Goal: Task Accomplishment & Management: Complete application form

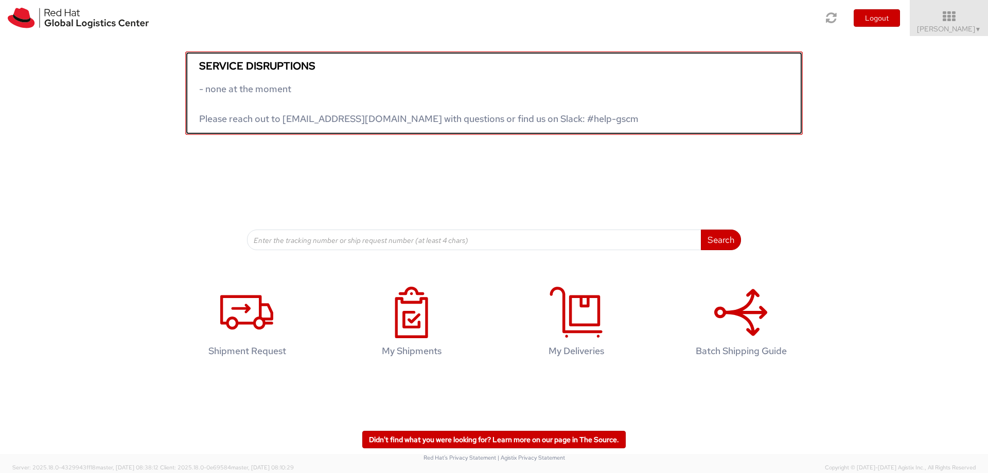
click at [351, 101] on link "Service disruptions - none at the moment Please reach out to globallogistics@re…" at bounding box center [494, 92] width 618 height 83
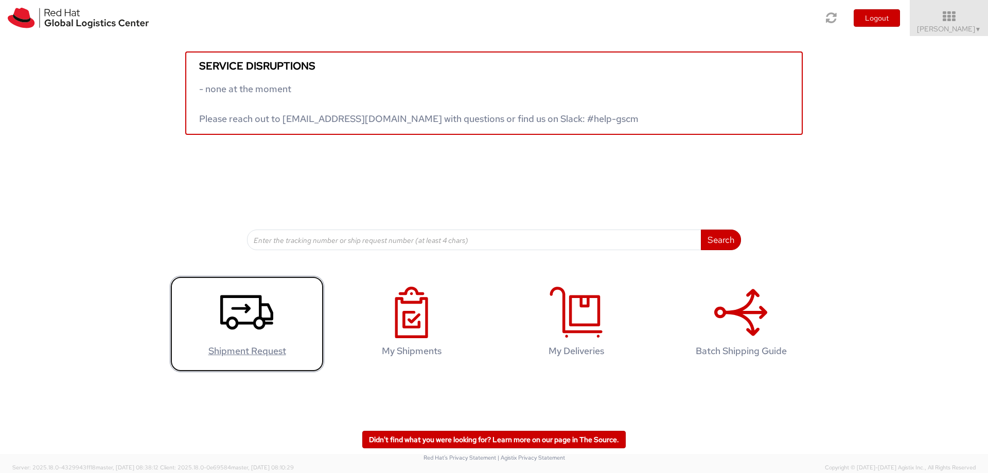
click at [213, 319] on link "Shipment Request" at bounding box center [247, 324] width 154 height 96
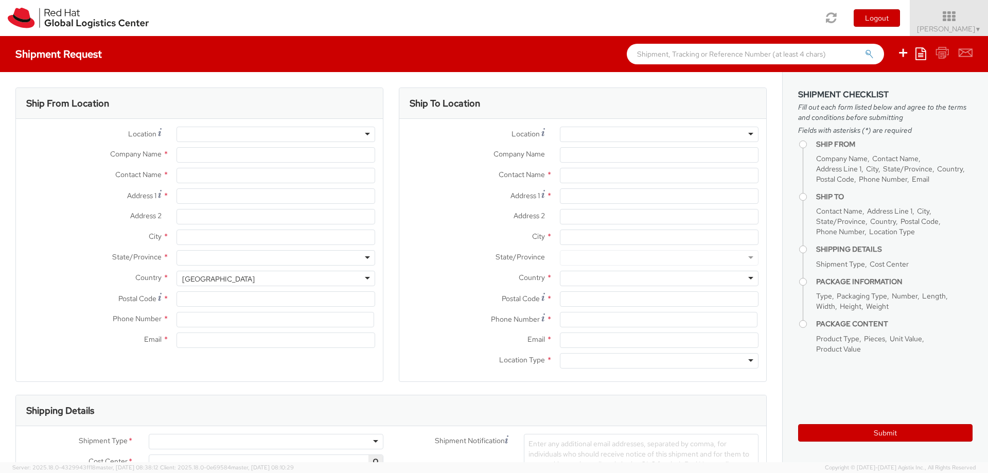
select select "706"
select select
type input "Red Hat"
type input "[PERSON_NAME]"
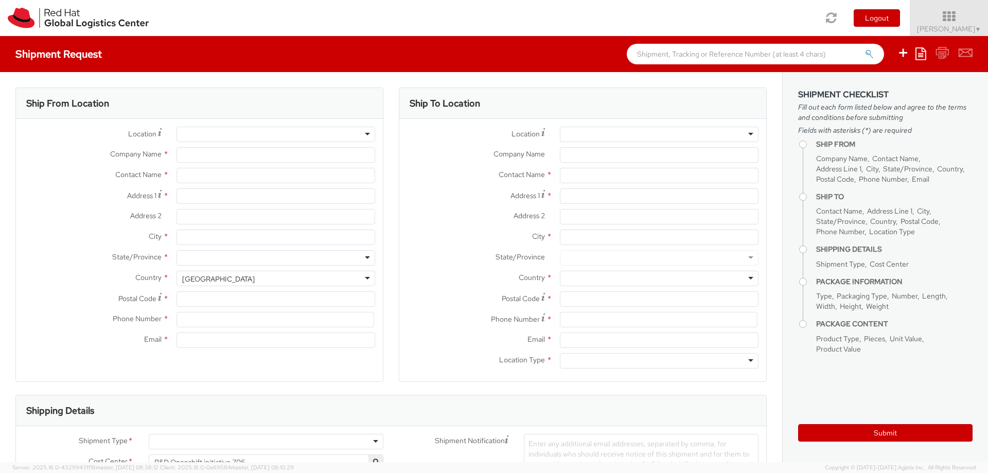
type input "[EMAIL_ADDRESS][DOMAIN_NAME]"
click at [244, 200] on input "Address 1 *" at bounding box center [276, 195] width 199 height 15
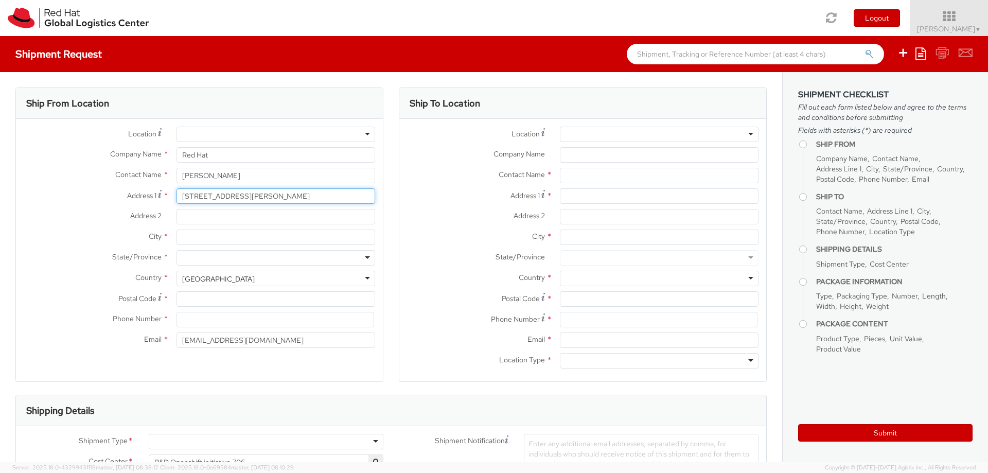
type input "[STREET_ADDRESS][PERSON_NAME]"
type input "bajos derecha"
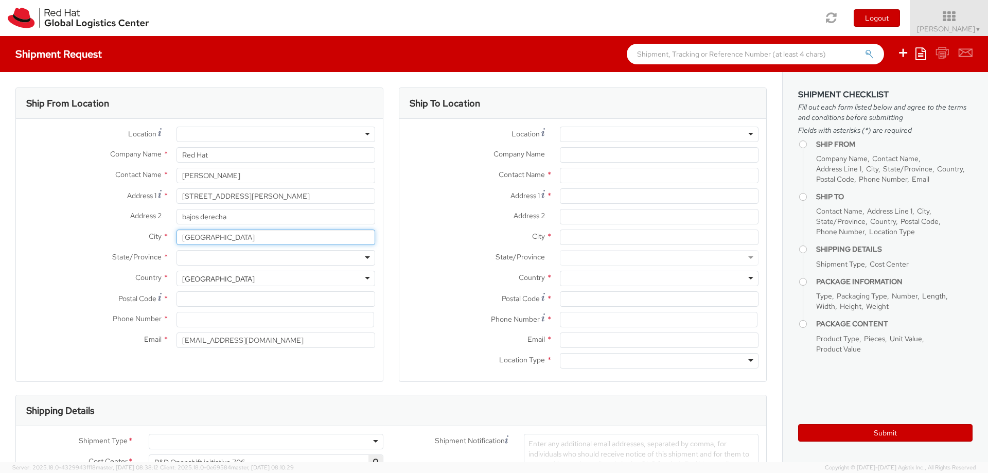
type input "[GEOGRAPHIC_DATA]"
click at [270, 261] on div at bounding box center [276, 257] width 199 height 15
type input "S"
type input "[GEOGRAPHIC_DATA]"
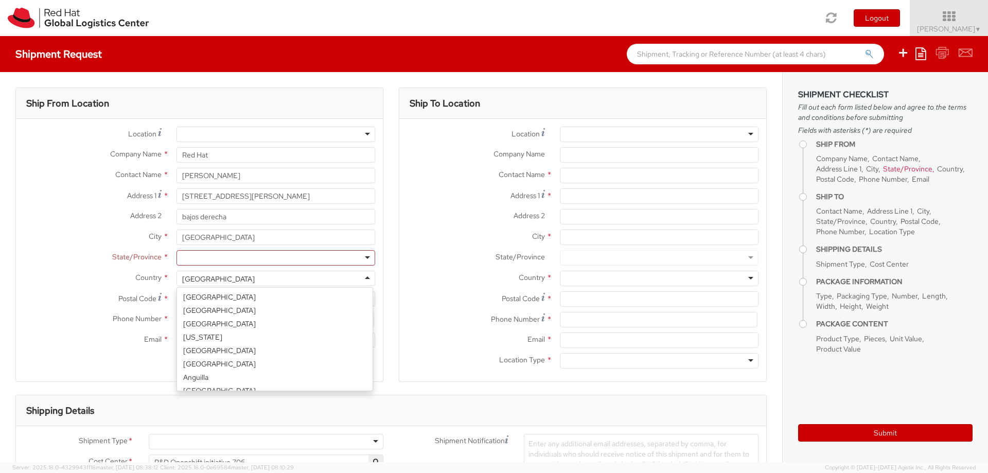
click at [249, 279] on div "[GEOGRAPHIC_DATA]" at bounding box center [276, 278] width 199 height 15
select select "CM"
select select "KGS"
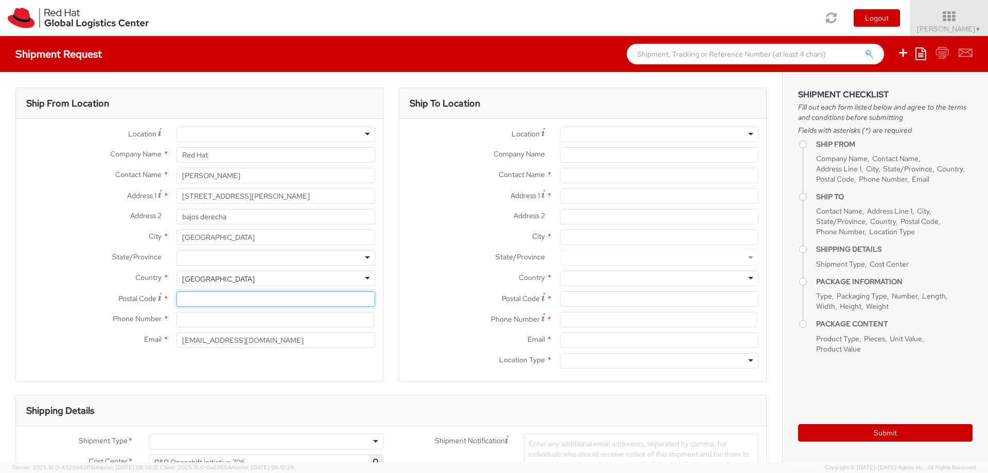
click at [197, 294] on input "Postal Code *" at bounding box center [276, 298] width 199 height 15
type input "080004"
click at [187, 319] on input at bounding box center [276, 319] width 198 height 15
type input "682468780"
click at [284, 340] on input "[EMAIL_ADDRESS][DOMAIN_NAME]" at bounding box center [276, 340] width 199 height 15
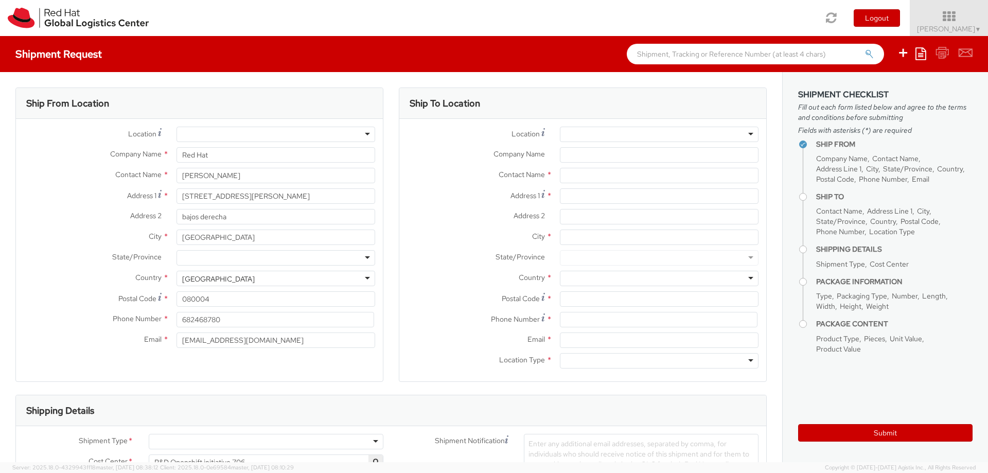
click at [296, 137] on div at bounding box center [276, 134] width 199 height 15
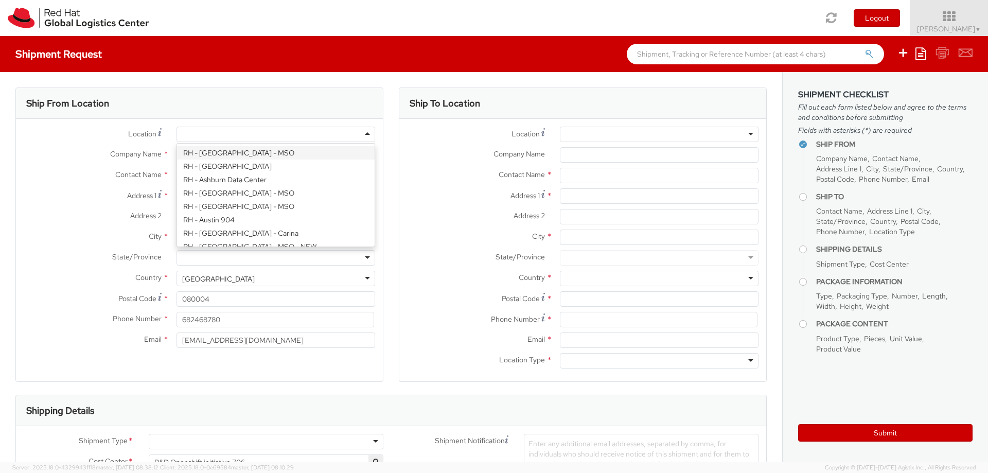
click at [313, 136] on div at bounding box center [276, 134] width 199 height 15
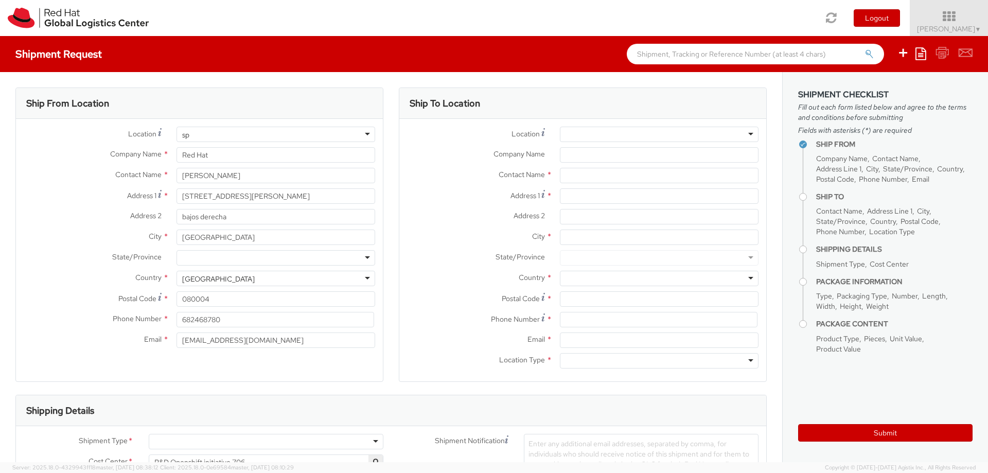
type input "s"
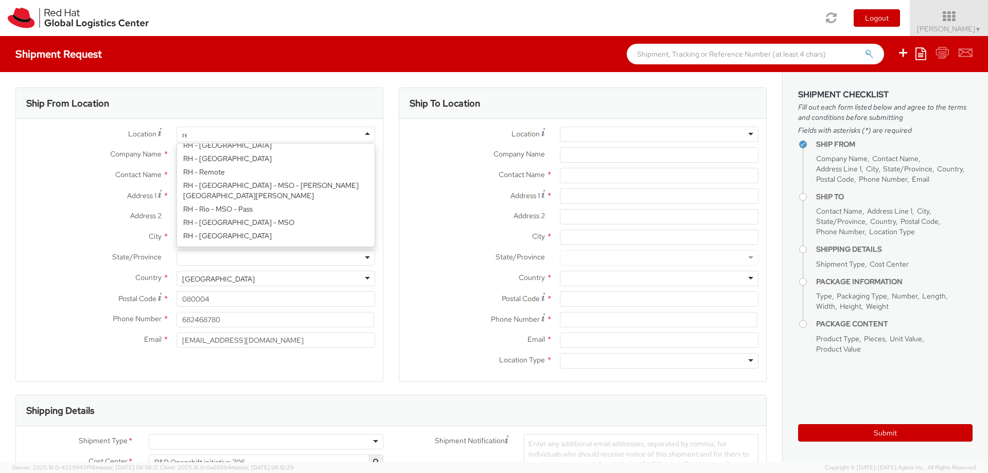
scroll to position [3, 0]
type input "remo"
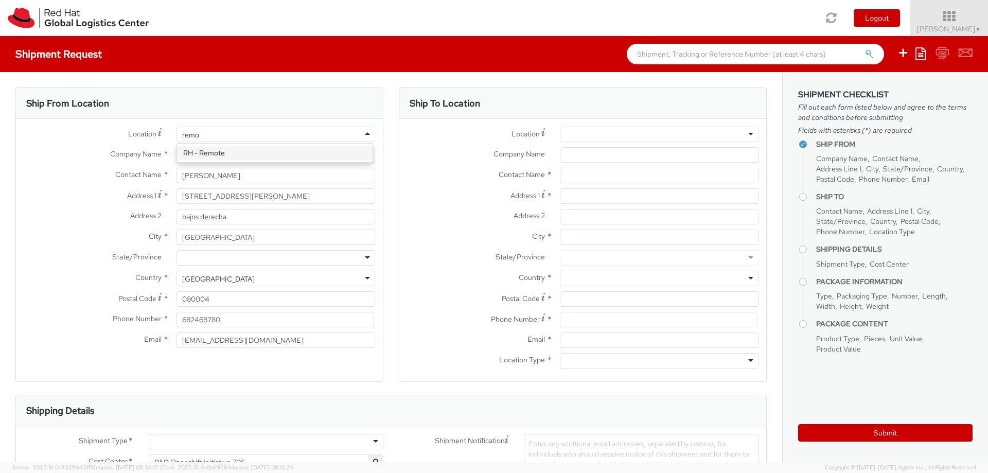
scroll to position [0, 0]
select select "IN"
select select "LBS"
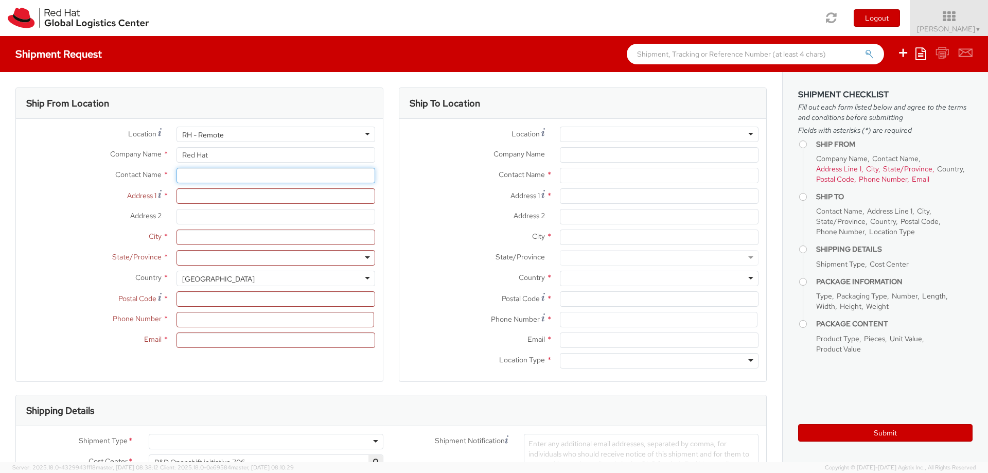
click at [212, 174] on input "text" at bounding box center [276, 175] width 199 height 15
type input "[PERSON_NAME]"
click at [206, 201] on div "Red Hat - ( [PERSON_NAME] )" at bounding box center [276, 194] width 198 height 15
type input "[EMAIL_ADDRESS][DOMAIN_NAME]"
select select
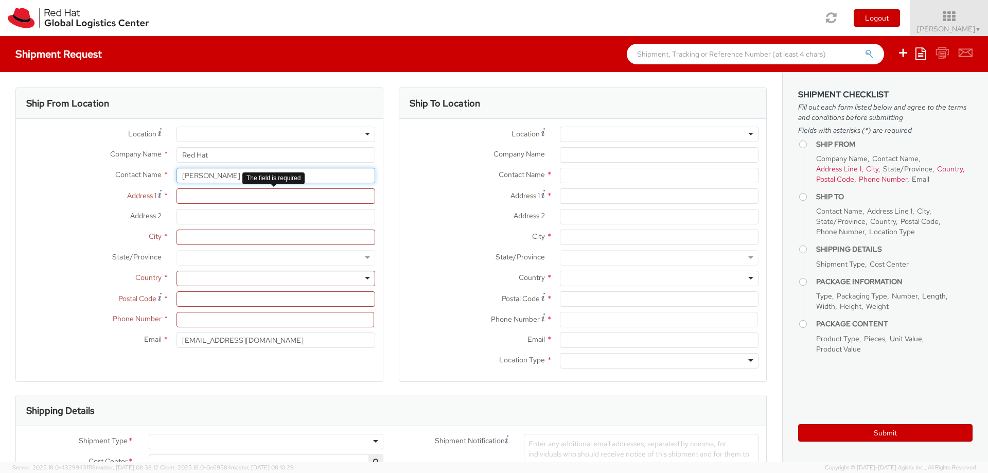
type input "[PERSON_NAME]"
click at [206, 201] on input "Address 1 *" at bounding box center [276, 195] width 199 height 15
type input "V"
type input "B"
type input "[STREET_ADDRESS][PERSON_NAME]"
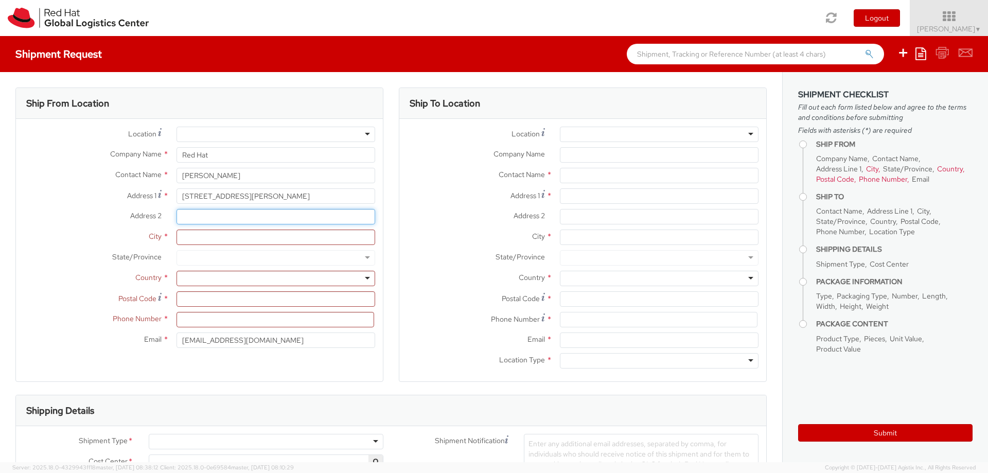
click at [220, 221] on input "Address 2 *" at bounding box center [276, 216] width 199 height 15
click at [603, 142] on div at bounding box center [659, 134] width 199 height 15
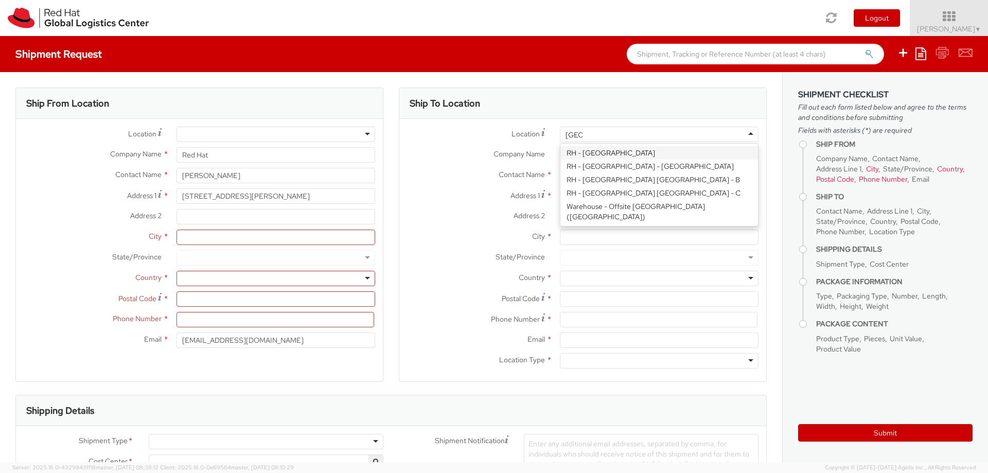
type input "[GEOGRAPHIC_DATA]"
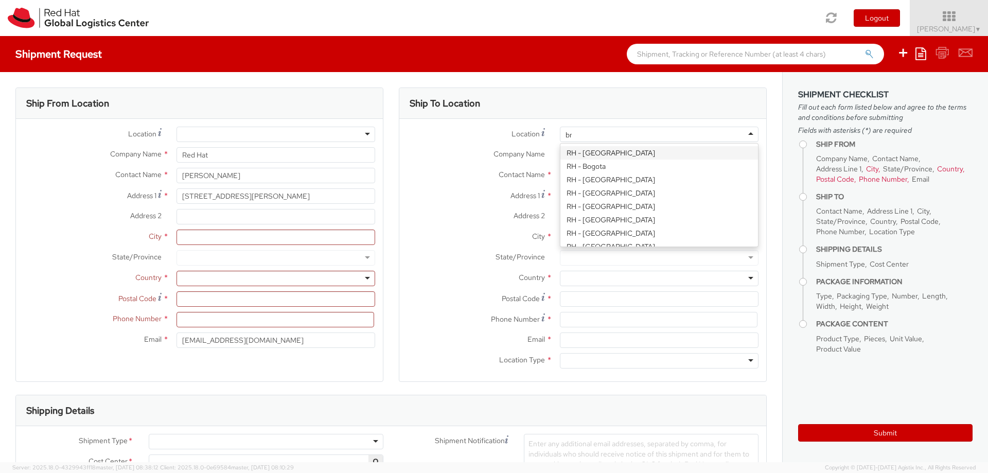
type input "brn"
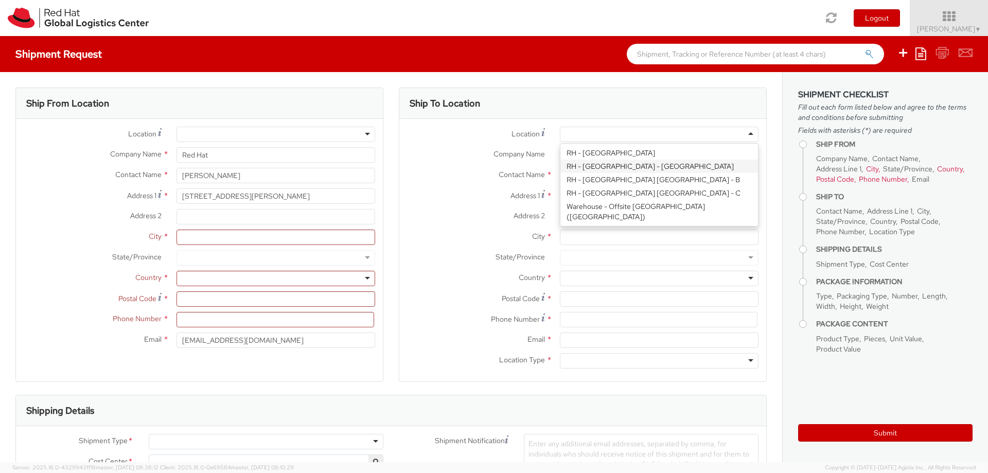
type input "Red Hat Czech s.r.o."
type input "[GEOGRAPHIC_DATA], Faculty of Informatics"
type input "[GEOGRAPHIC_DATA], [STREET_ADDRESS]"
type input "[GEOGRAPHIC_DATA]"
type input "602 00"
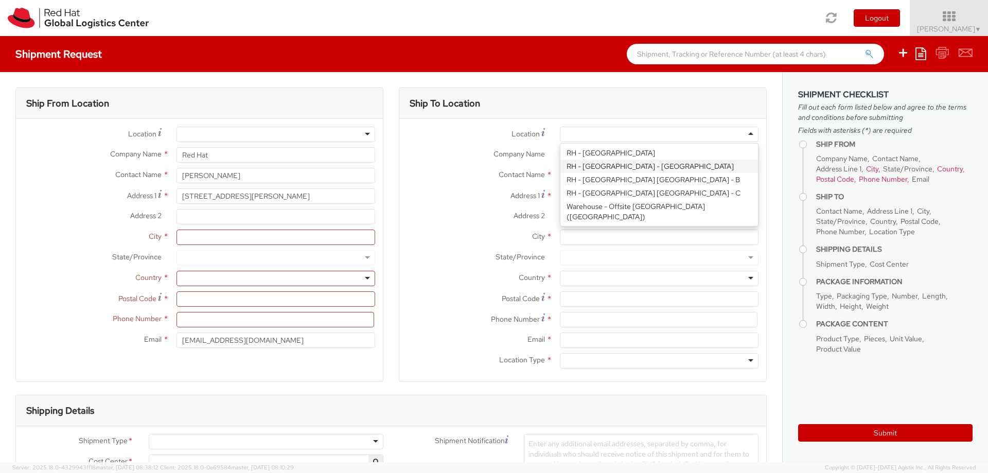
type input "420 549 491 810"
select select "706"
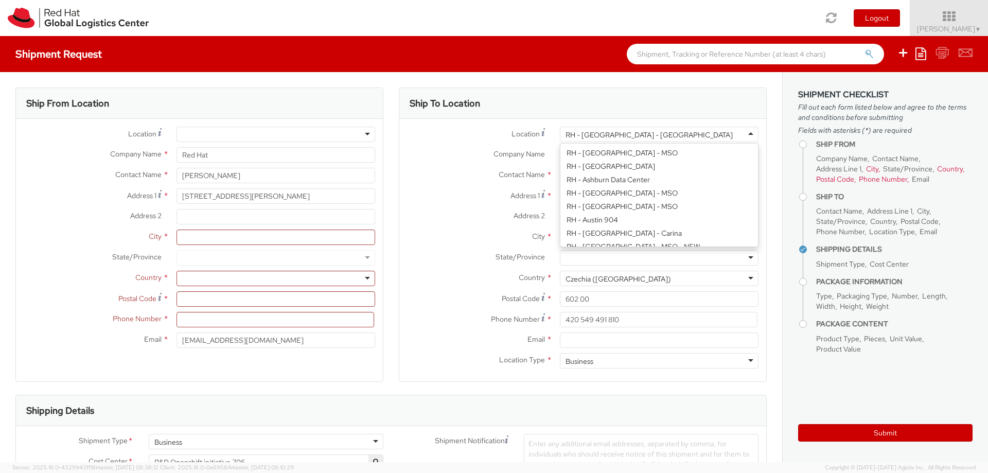
click at [663, 135] on div "RH - [GEOGRAPHIC_DATA] - [GEOGRAPHIC_DATA]" at bounding box center [659, 134] width 199 height 15
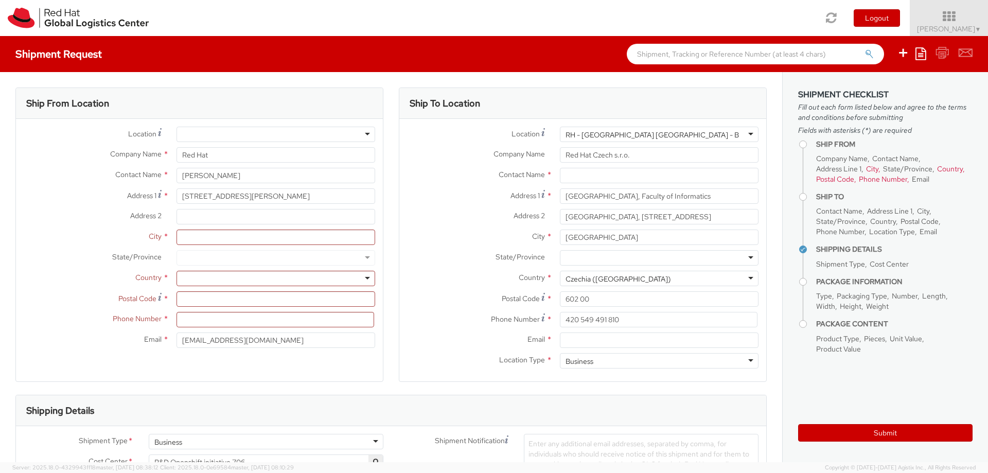
type input "Purkynova 647/111"
type input "621 00"
type input "420 532 294 555"
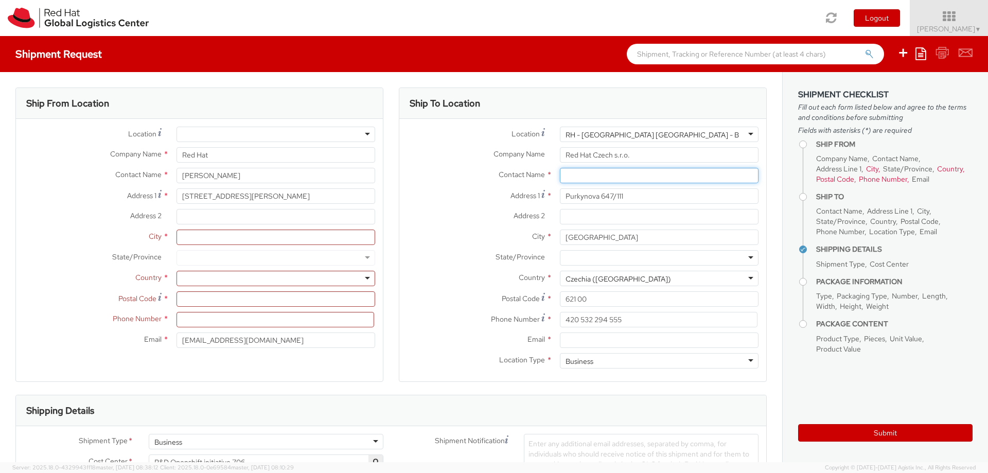
click at [581, 179] on input "text" at bounding box center [659, 175] width 199 height 15
type input "Laptop Return"
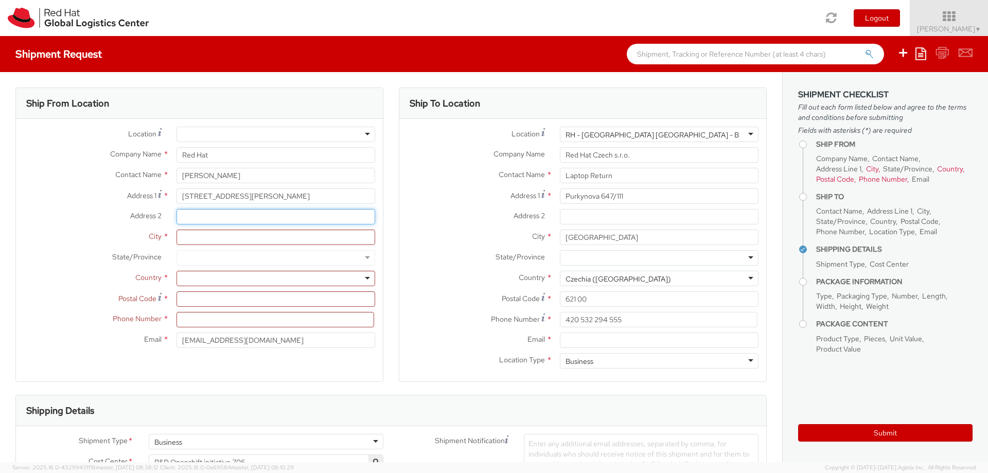
click at [207, 215] on input "Address 2 *" at bounding box center [276, 216] width 199 height 15
type input "Bajos Derecha"
type input "[GEOGRAPHIC_DATA]"
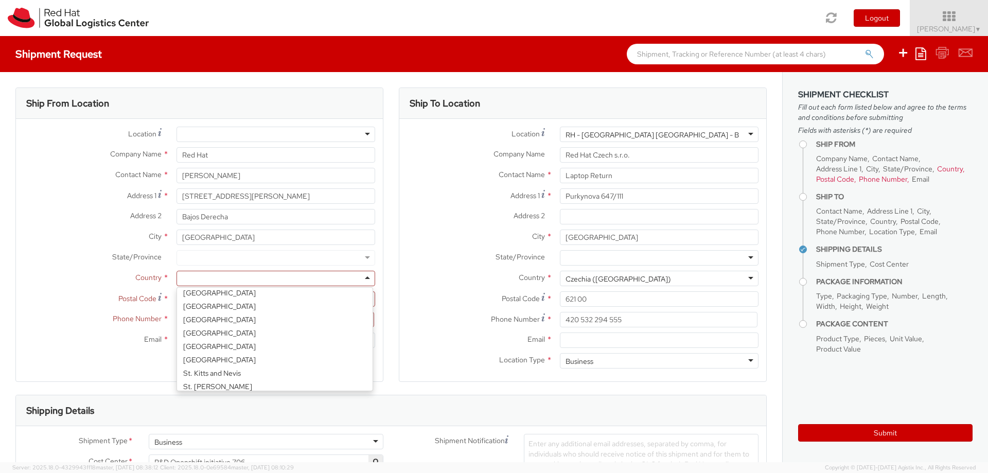
scroll to position [3, 0]
type input "B"
type input "Spa"
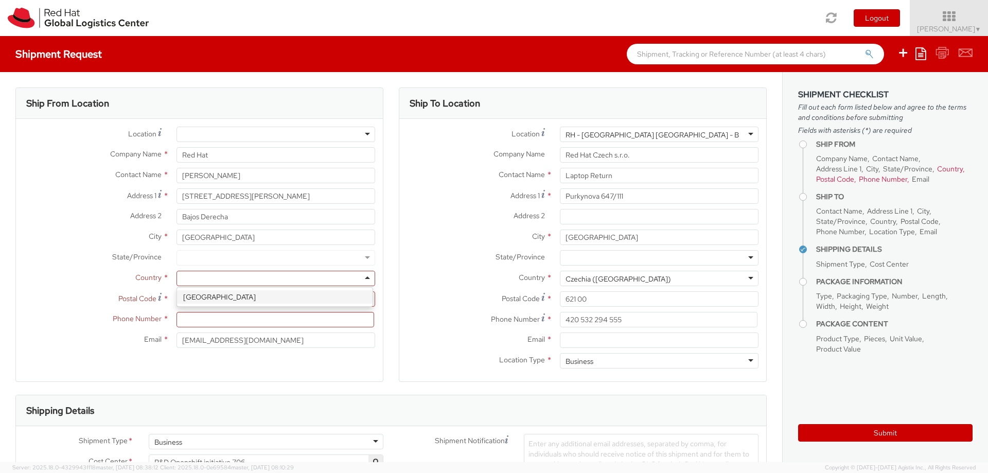
select select "CM"
select select "KGS"
type input "08004"
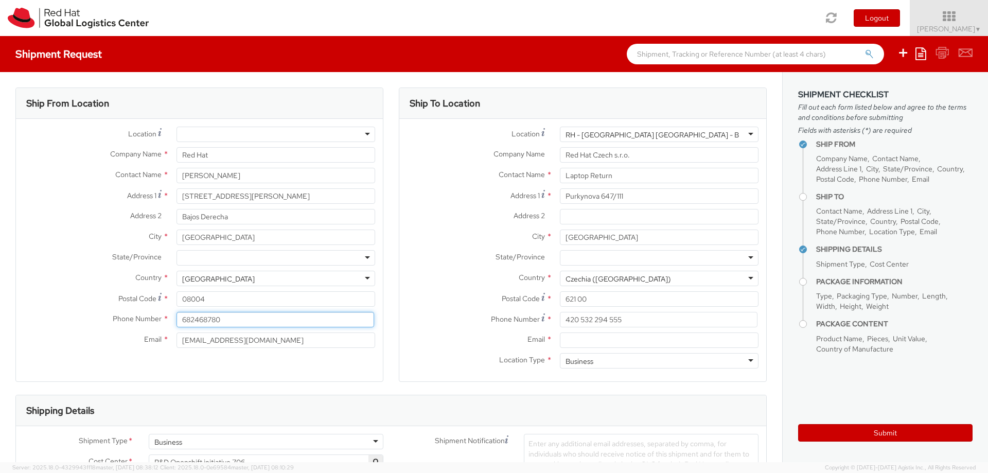
type input "682468780"
click at [67, 177] on label "Contact Name *" at bounding box center [92, 174] width 153 height 13
click at [189, 256] on div at bounding box center [276, 257] width 199 height 15
type input "b"
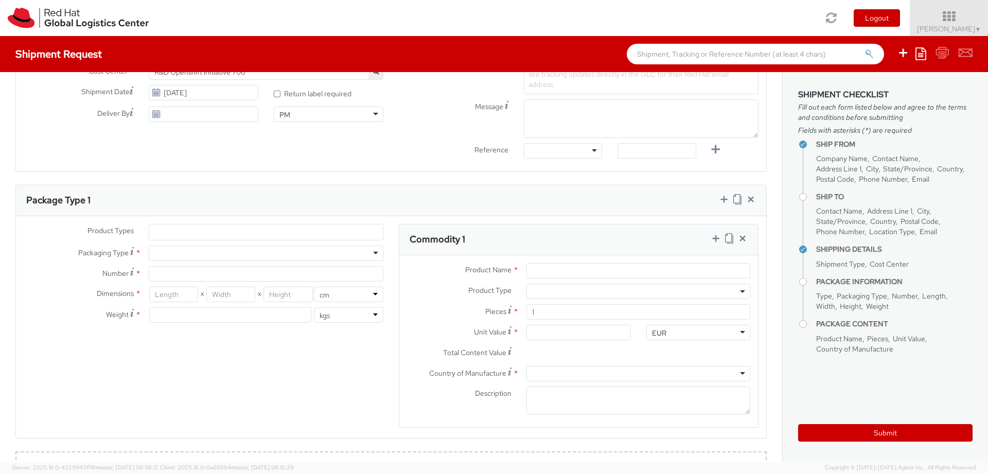
scroll to position [395, 0]
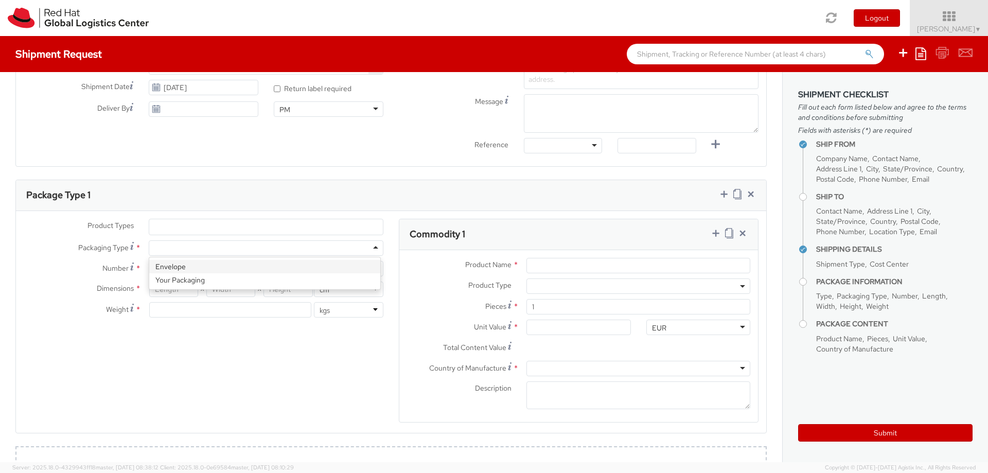
click at [257, 251] on div at bounding box center [266, 247] width 235 height 15
type input "1"
type input "24.13"
type input "31.75"
type input "0.64"
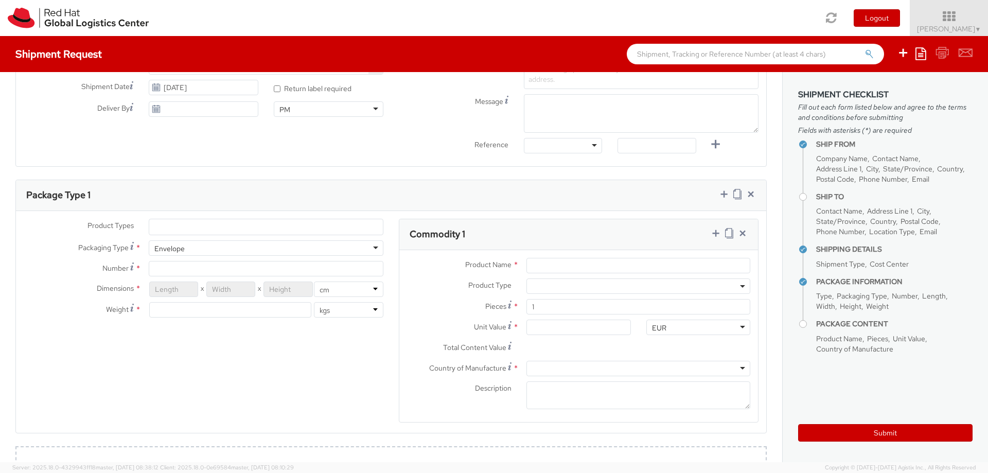
type input "0.5"
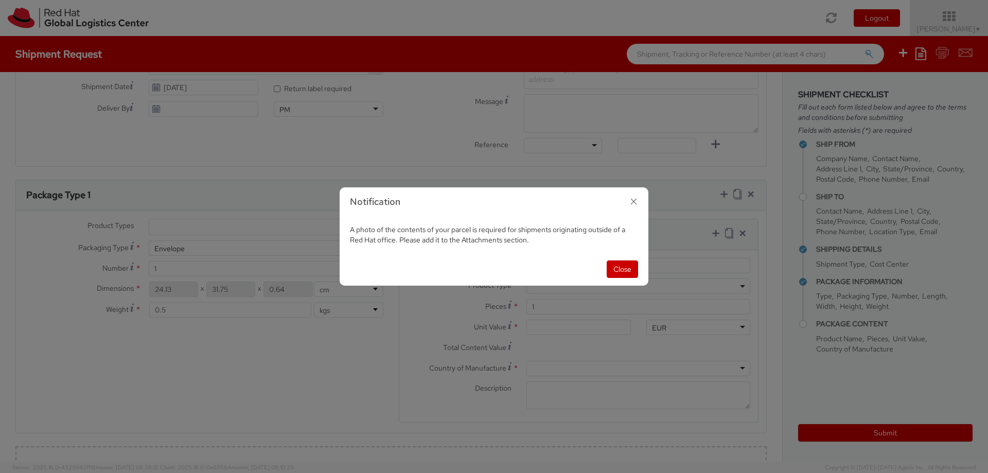
click at [166, 265] on div "Notification A photo of the contents of your parcel is required for shipments o…" at bounding box center [494, 236] width 988 height 473
click at [620, 266] on button "Close" at bounding box center [622, 269] width 31 height 18
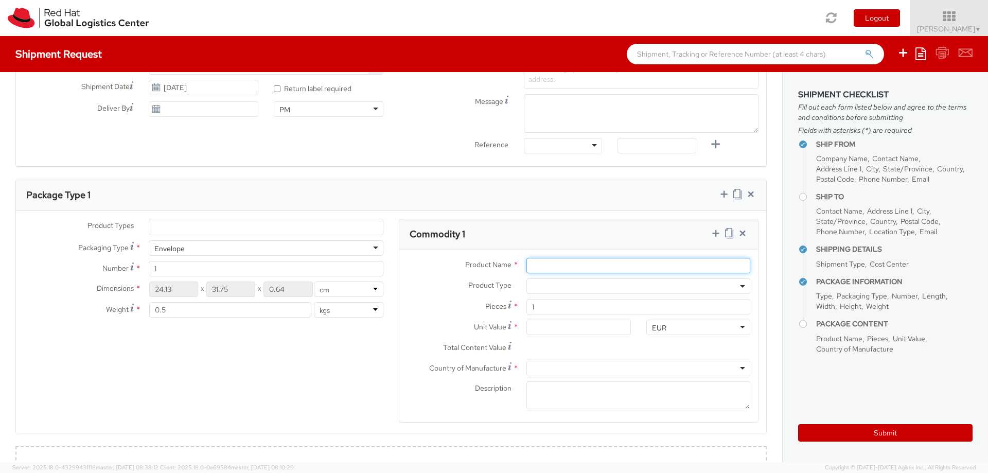
click at [540, 260] on input "Product Name *" at bounding box center [639, 265] width 224 height 15
type input "Laptop"
click at [551, 290] on span at bounding box center [639, 285] width 224 height 15
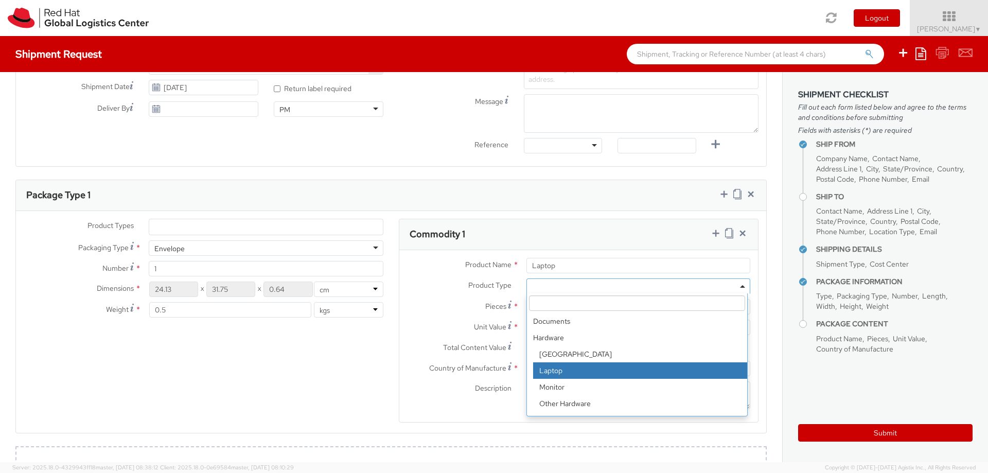
select select "LAPTOP"
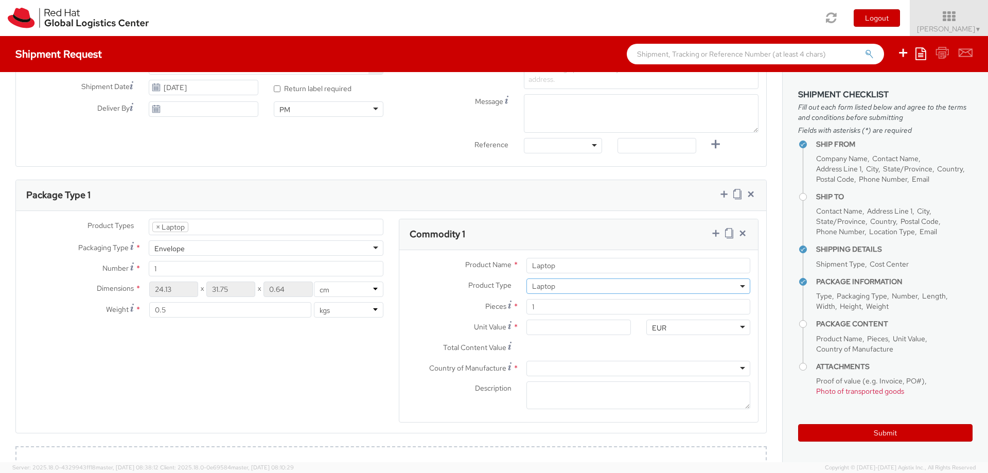
scroll to position [29, 0]
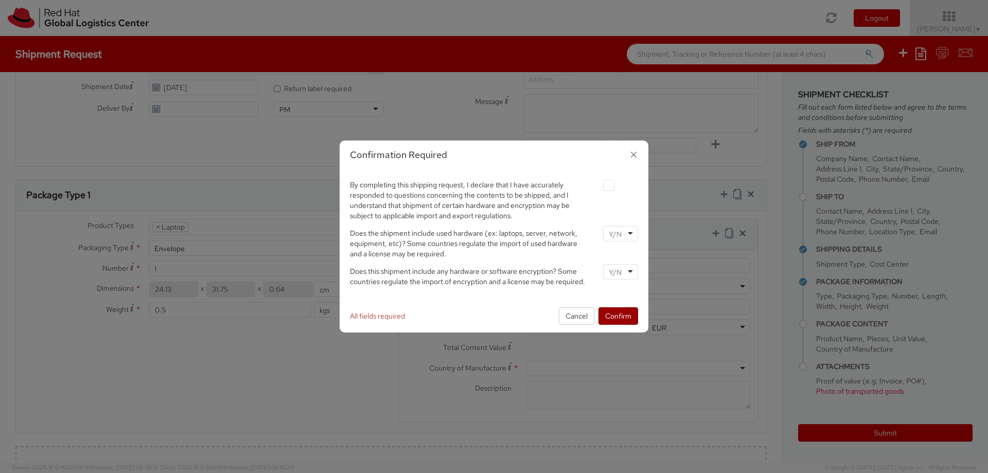
click at [622, 315] on button "Confirm" at bounding box center [619, 316] width 40 height 18
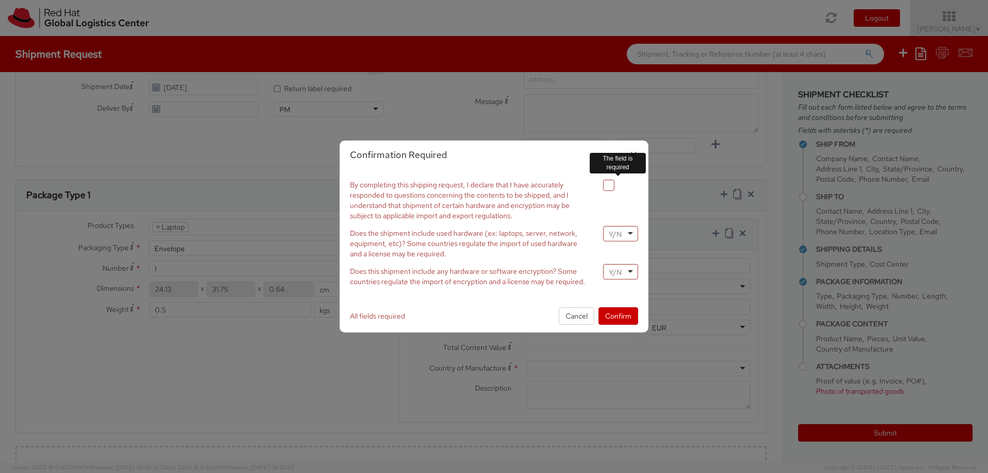
click at [607, 188] on label at bounding box center [608, 185] width 11 height 11
click at [600, 188] on input "checkbox" at bounding box center [596, 185] width 7 height 7
checkbox input "true"
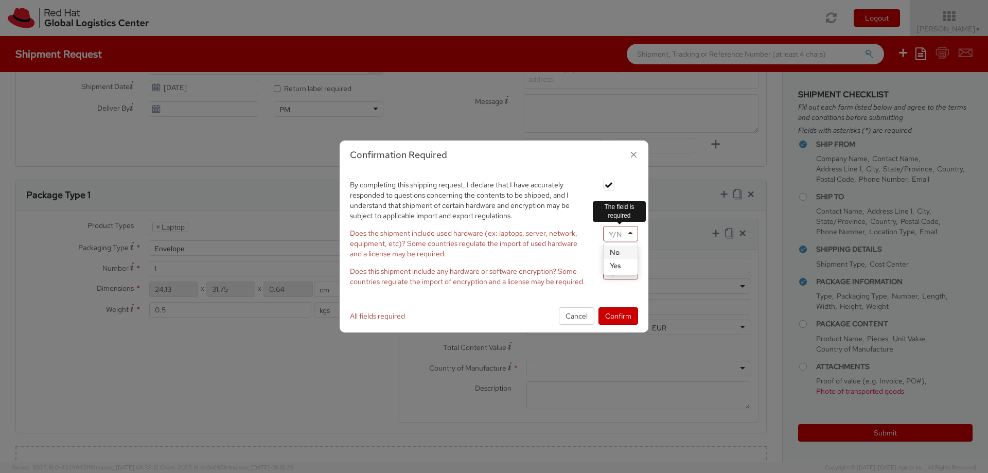
click at [613, 234] on input "select-one" at bounding box center [616, 234] width 15 height 10
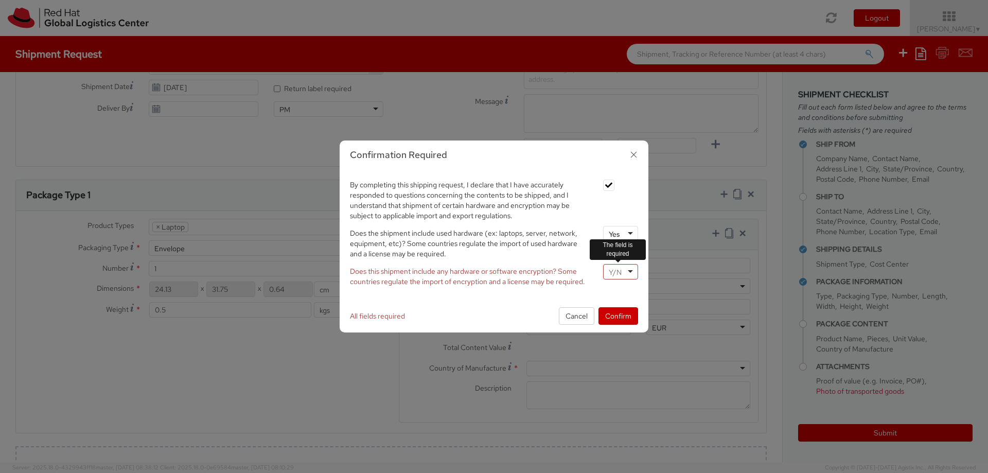
click at [622, 275] on input "select-one" at bounding box center [616, 272] width 15 height 10
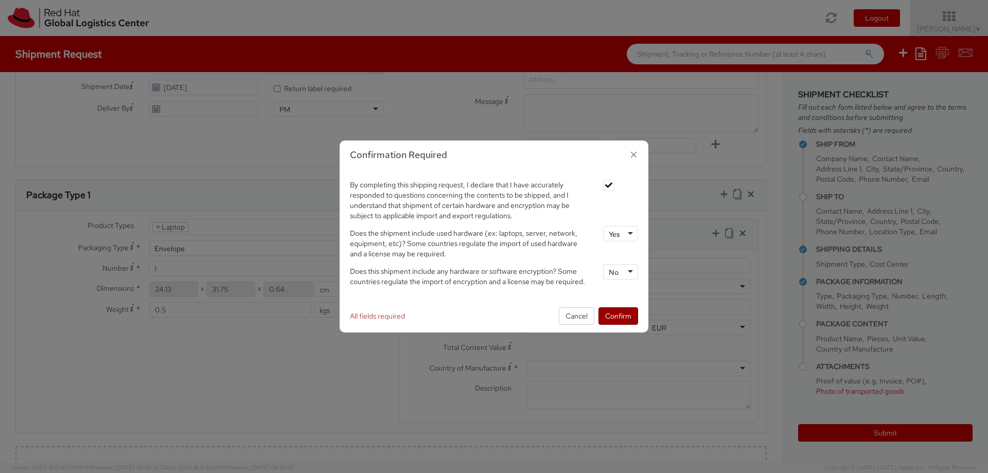
click at [617, 309] on button "Confirm" at bounding box center [619, 316] width 40 height 18
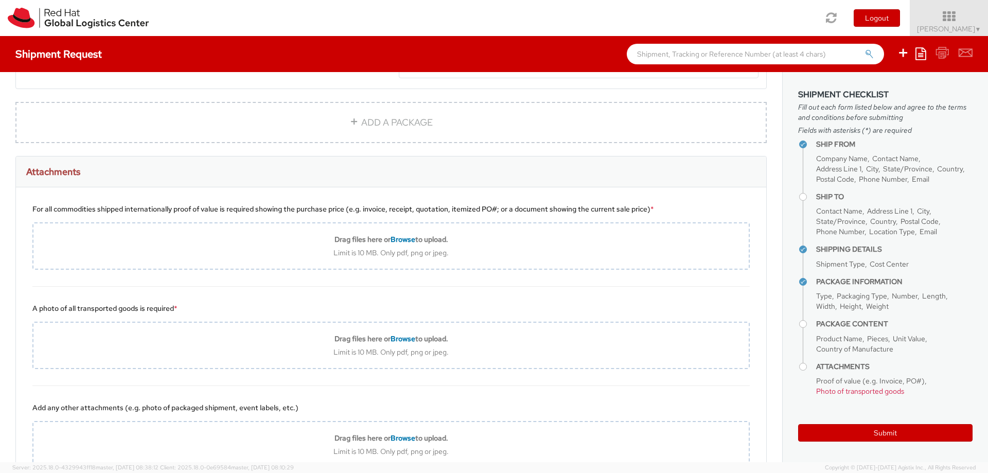
scroll to position [817, 0]
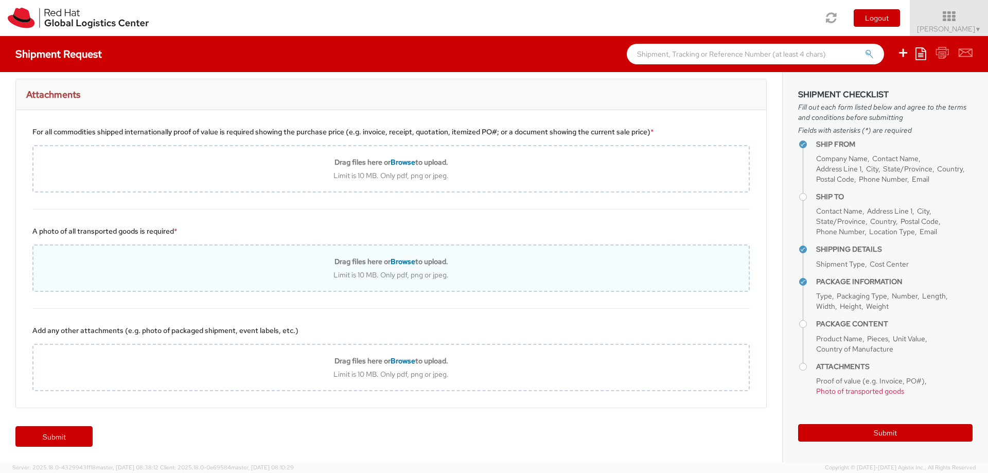
click at [390, 270] on div "Limit is 10 MB. Only pdf, png or jpeg." at bounding box center [390, 274] width 715 height 9
type input "C:\fakepath\photo_2025-09-01_11-46-57.jpg"
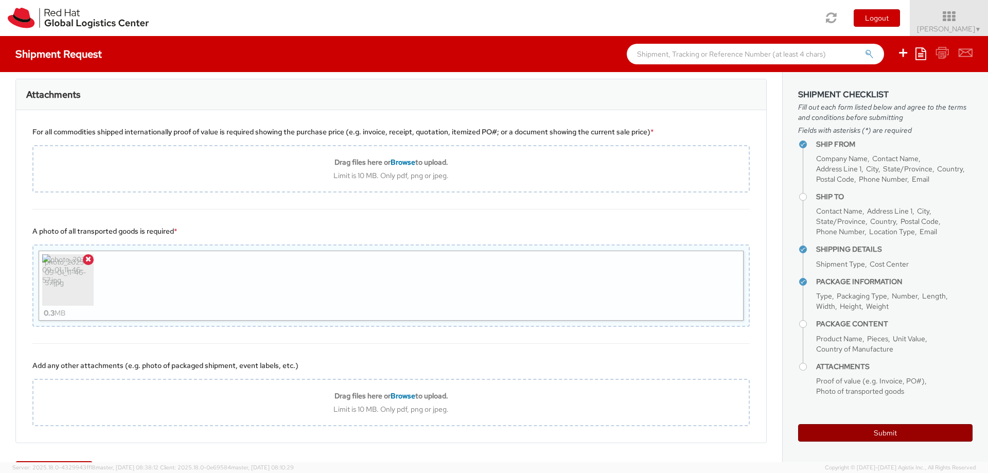
click at [849, 435] on button "Submit" at bounding box center [885, 433] width 174 height 18
click at [871, 429] on button "Submit" at bounding box center [885, 433] width 174 height 18
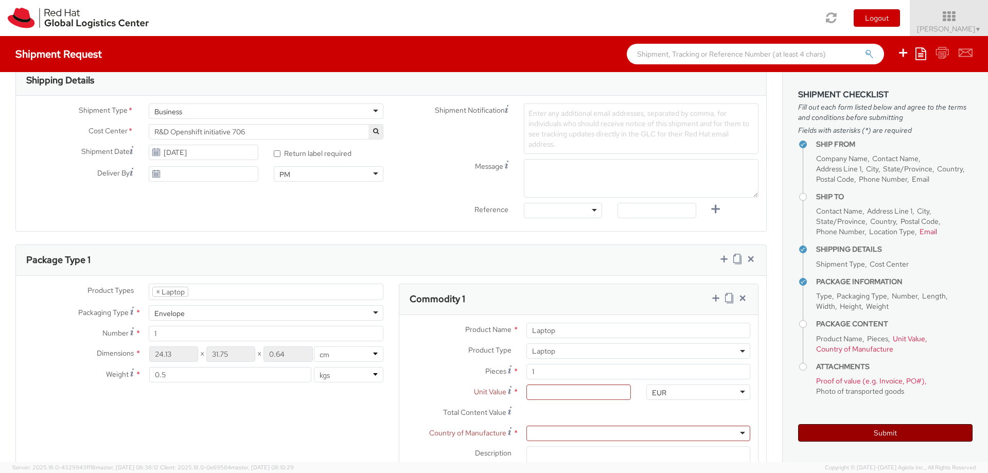
scroll to position [333, 0]
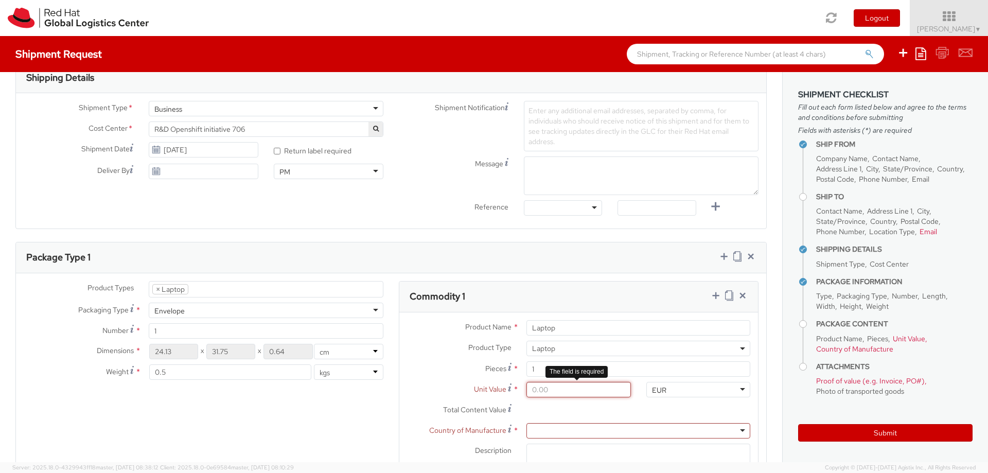
click at [569, 390] on input "Unit Value *" at bounding box center [579, 389] width 104 height 15
type input "0.01"
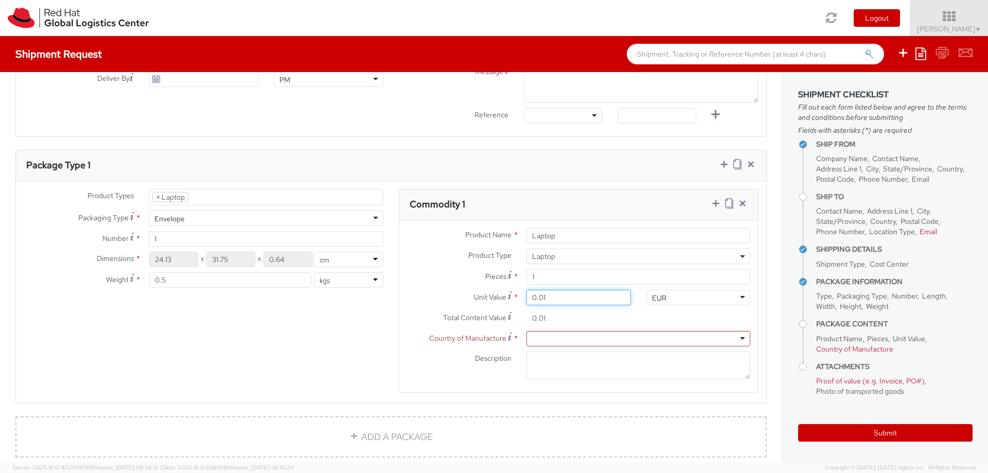
scroll to position [427, 0]
click at [543, 332] on div at bounding box center [639, 336] width 224 height 15
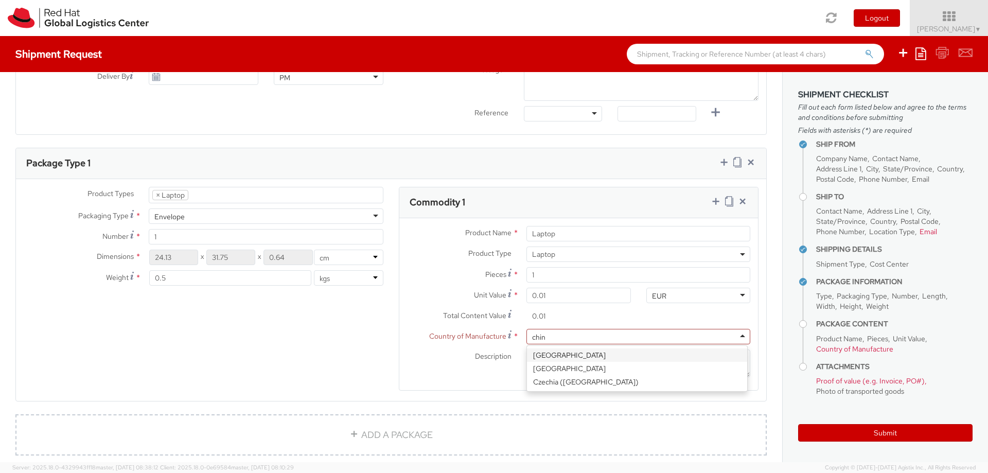
type input "china"
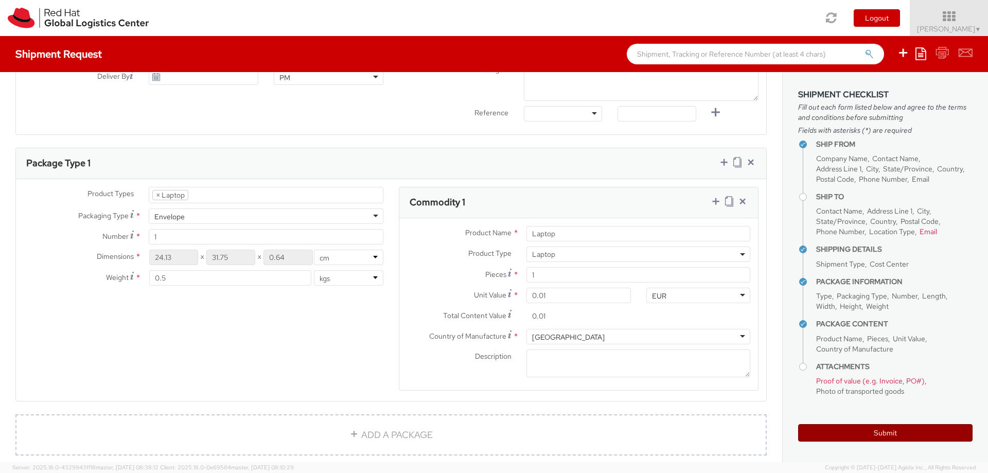
click at [845, 427] on button "Submit" at bounding box center [885, 433] width 174 height 18
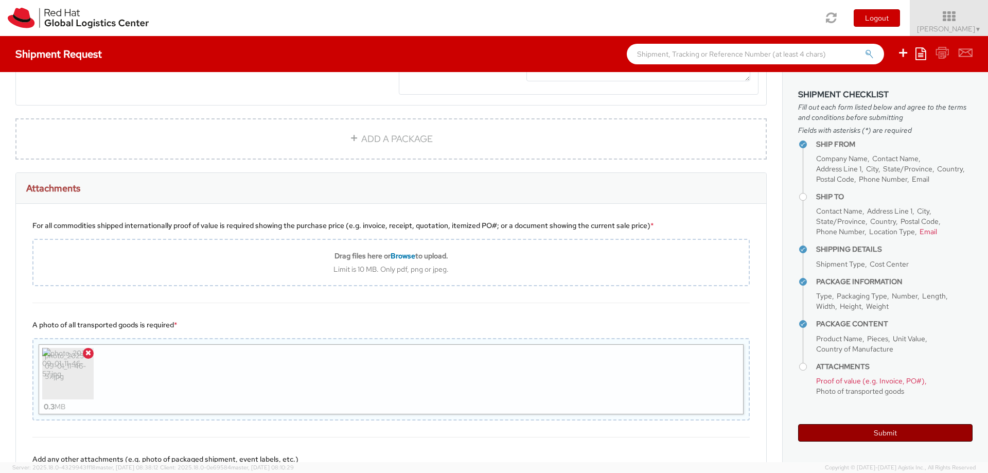
scroll to position [772, 0]
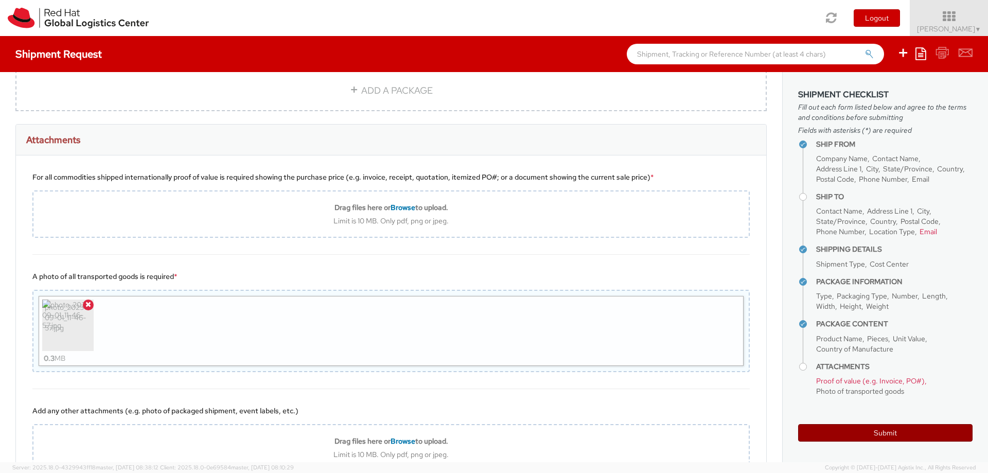
click at [838, 431] on button "Submit" at bounding box center [885, 433] width 174 height 18
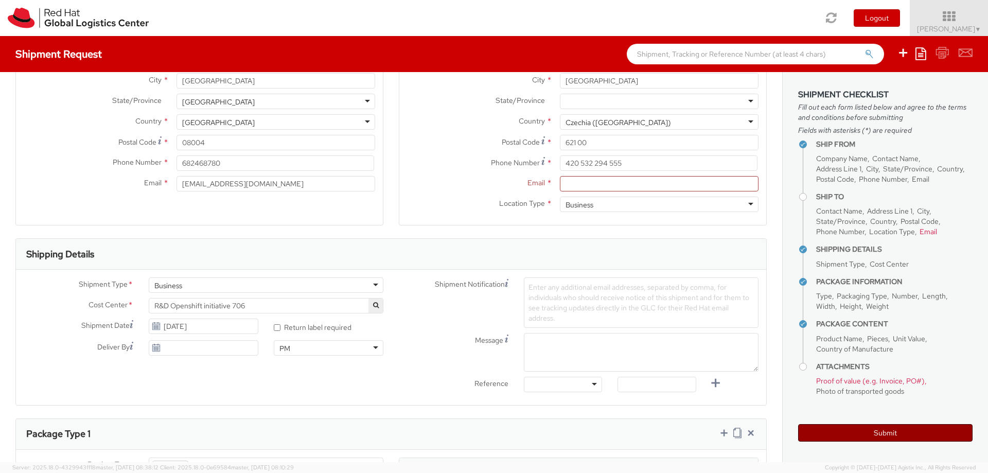
scroll to position [151, 0]
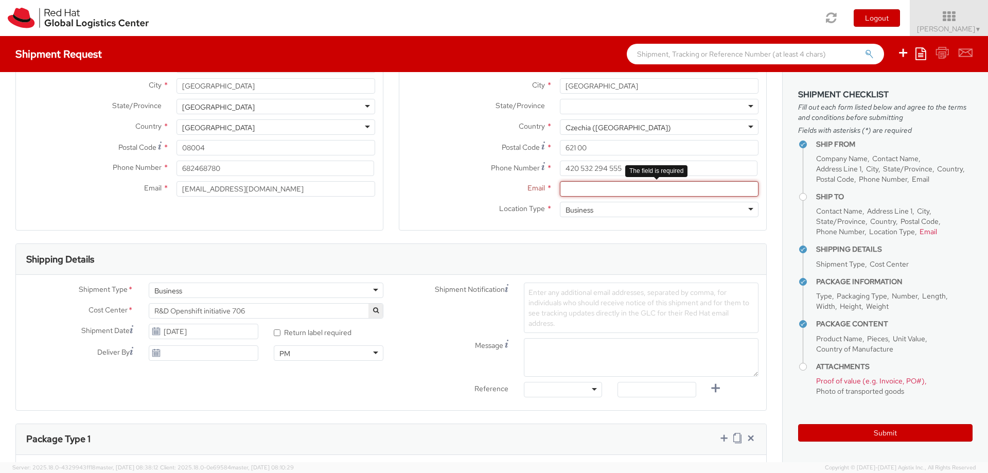
click at [715, 188] on input "Email *" at bounding box center [659, 188] width 199 height 15
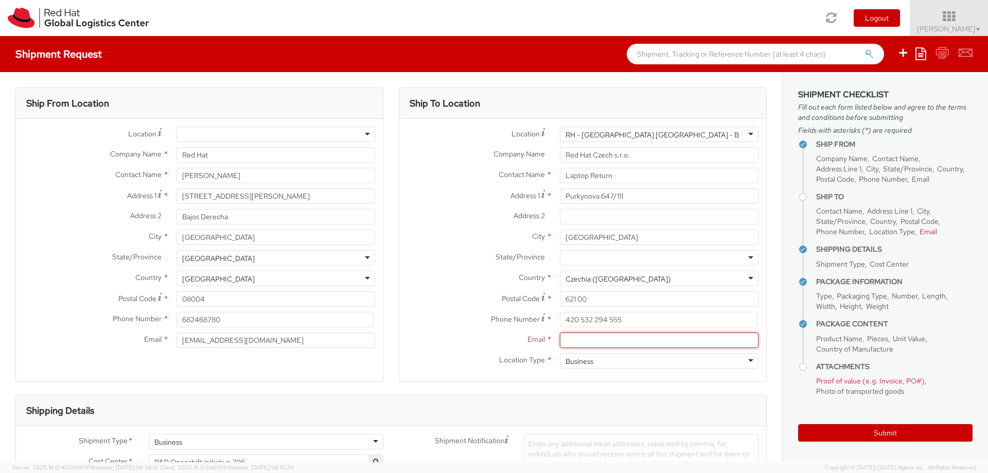
paste input "[PERSON_NAME] <[EMAIL_ADDRESS][DOMAIN_NAME]>"
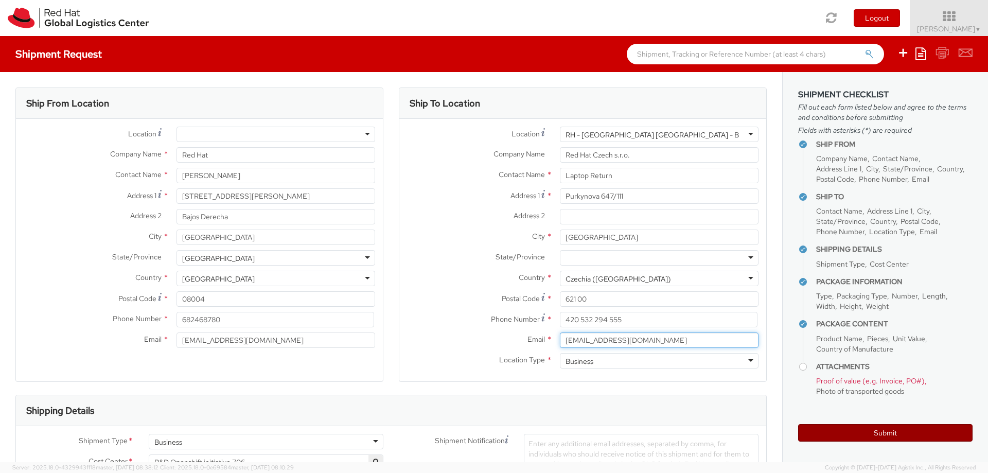
type input "[EMAIL_ADDRESS][DOMAIN_NAME]"
click at [924, 432] on button "Submit" at bounding box center [885, 433] width 174 height 18
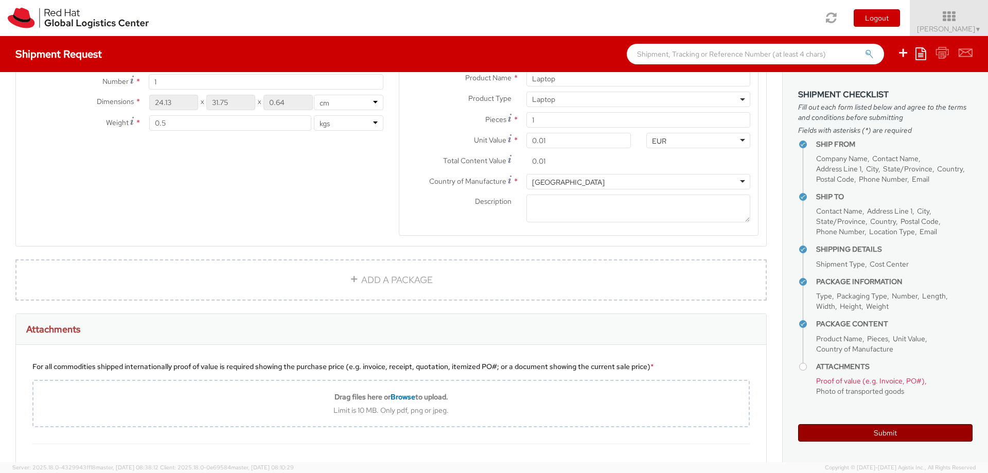
scroll to position [852, 0]
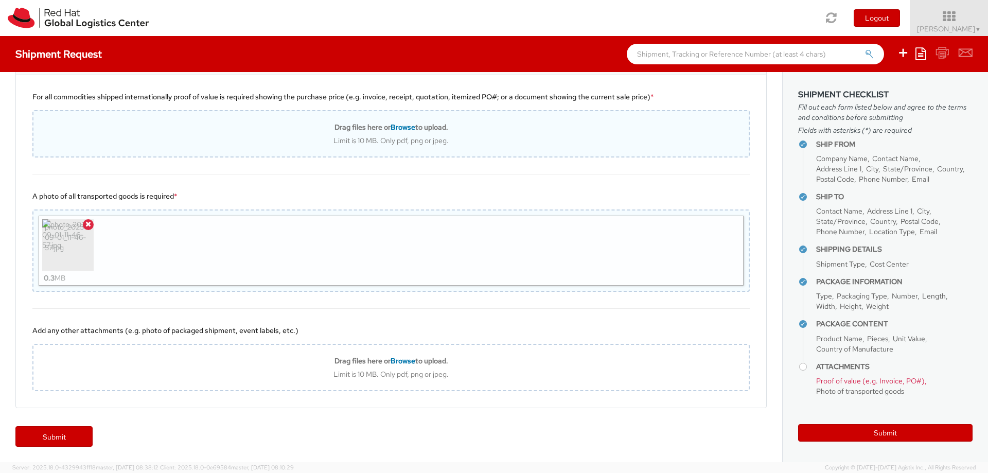
click at [403, 130] on span "Browse" at bounding box center [403, 127] width 25 height 9
type input "C:\fakepath\photo_2025-09-01_11-46-57.jpg"
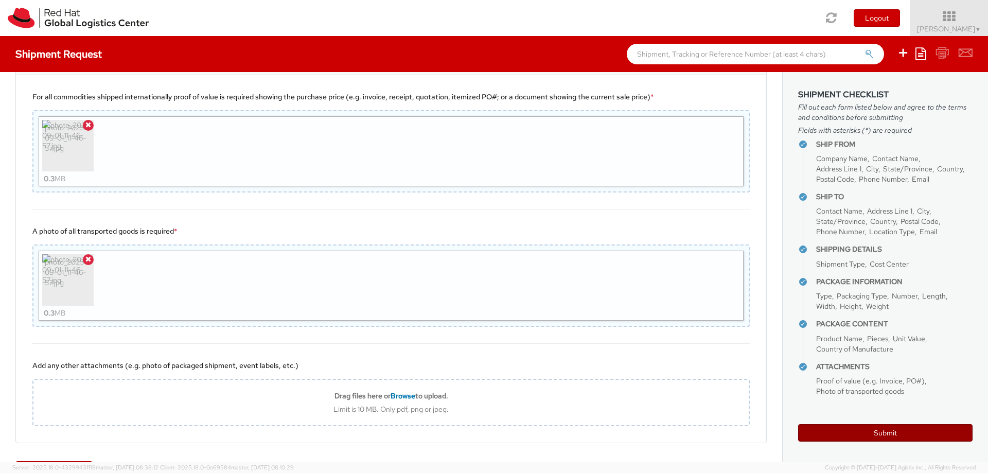
click at [853, 431] on button "Submit" at bounding box center [885, 433] width 174 height 18
